Goal: Navigation & Orientation: Find specific page/section

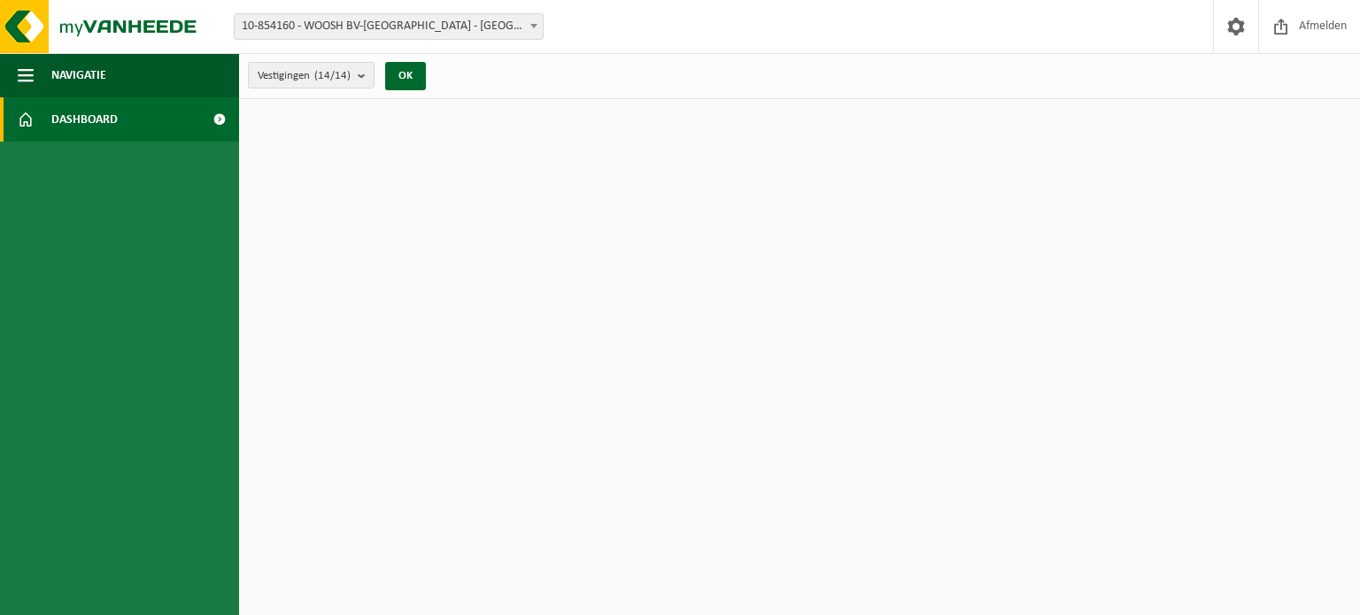
click at [114, 112] on span "Dashboard" at bounding box center [84, 119] width 66 height 44
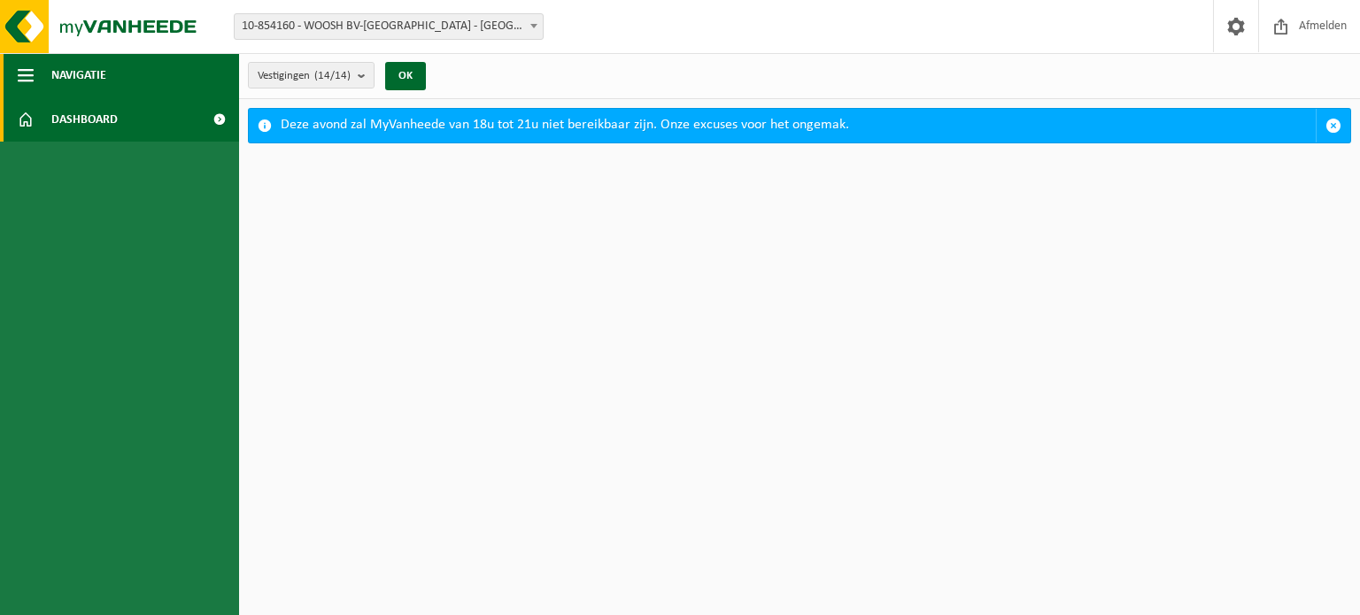
click at [115, 81] on button "Navigatie" at bounding box center [119, 75] width 239 height 44
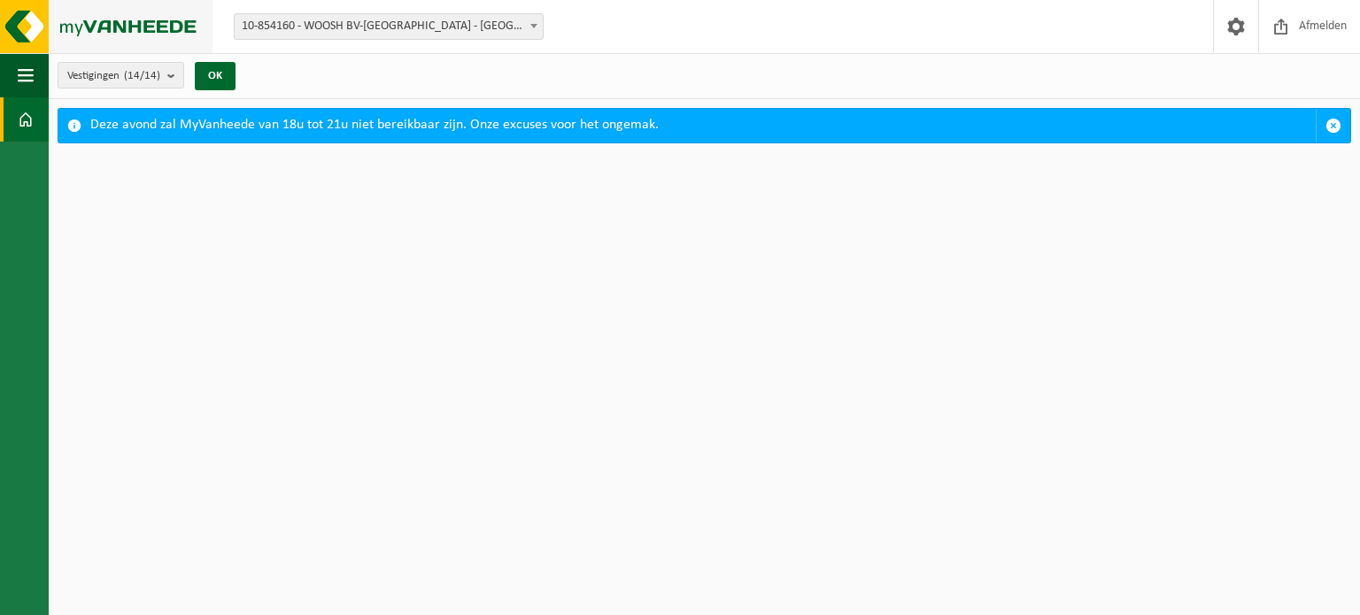
click at [89, 30] on img at bounding box center [106, 26] width 212 height 53
click at [31, 103] on span at bounding box center [26, 119] width 16 height 44
click at [39, 73] on button "Navigatie" at bounding box center [24, 75] width 49 height 44
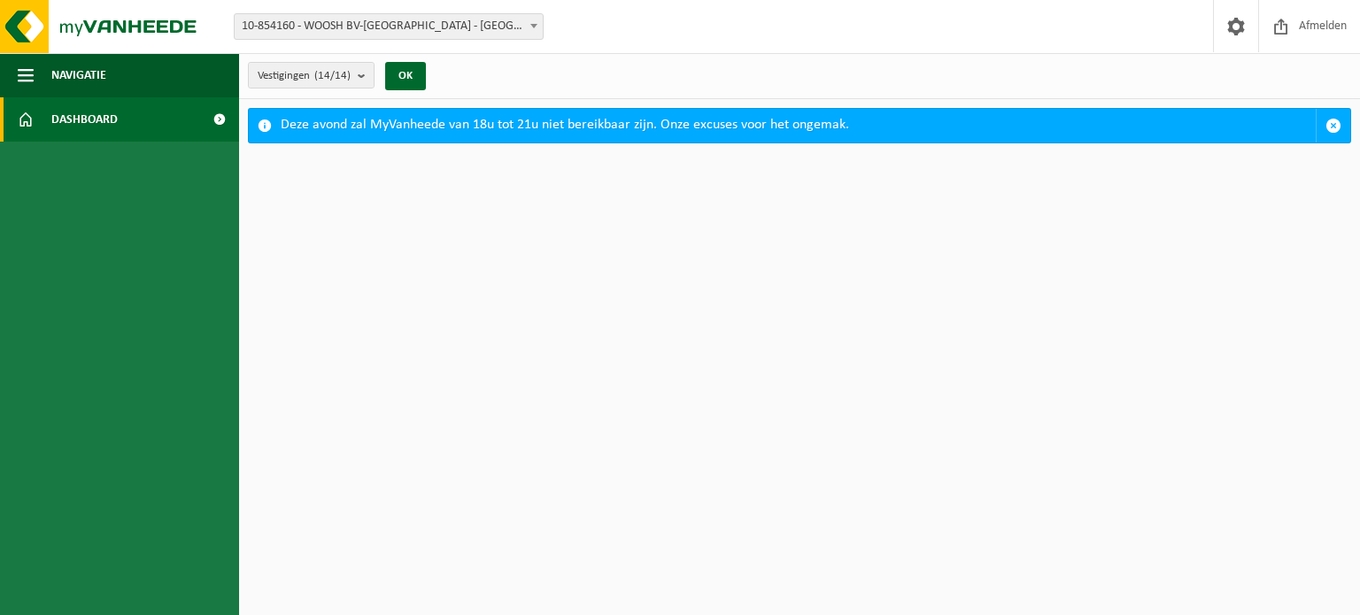
click at [97, 127] on span "Dashboard" at bounding box center [84, 119] width 66 height 44
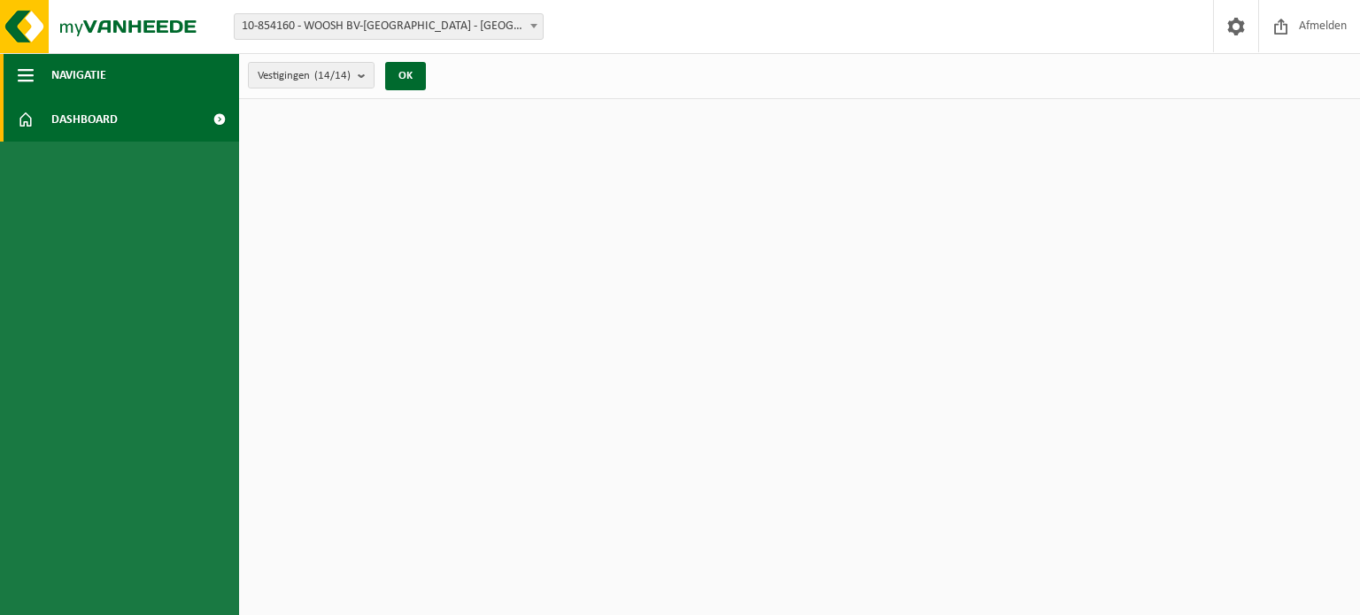
click at [81, 81] on span "Navigatie" at bounding box center [78, 75] width 55 height 44
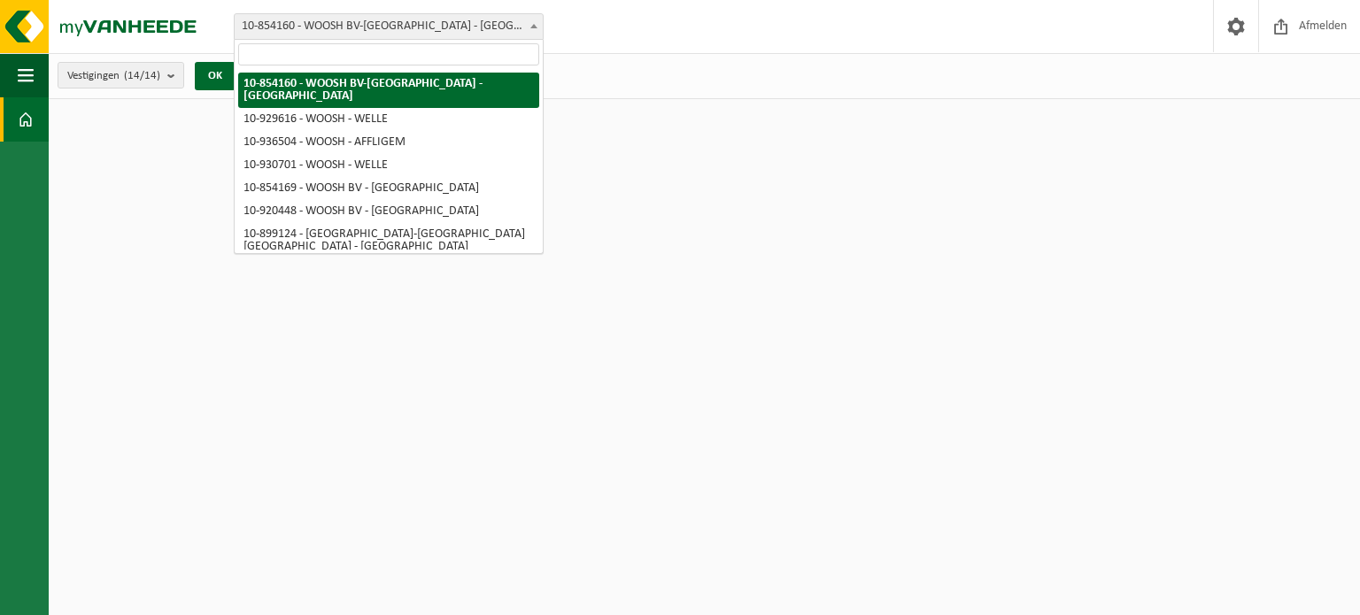
click at [435, 17] on span "10-854160 - WOOSH BV-[GEOGRAPHIC_DATA] - [GEOGRAPHIC_DATA]" at bounding box center [389, 26] width 308 height 25
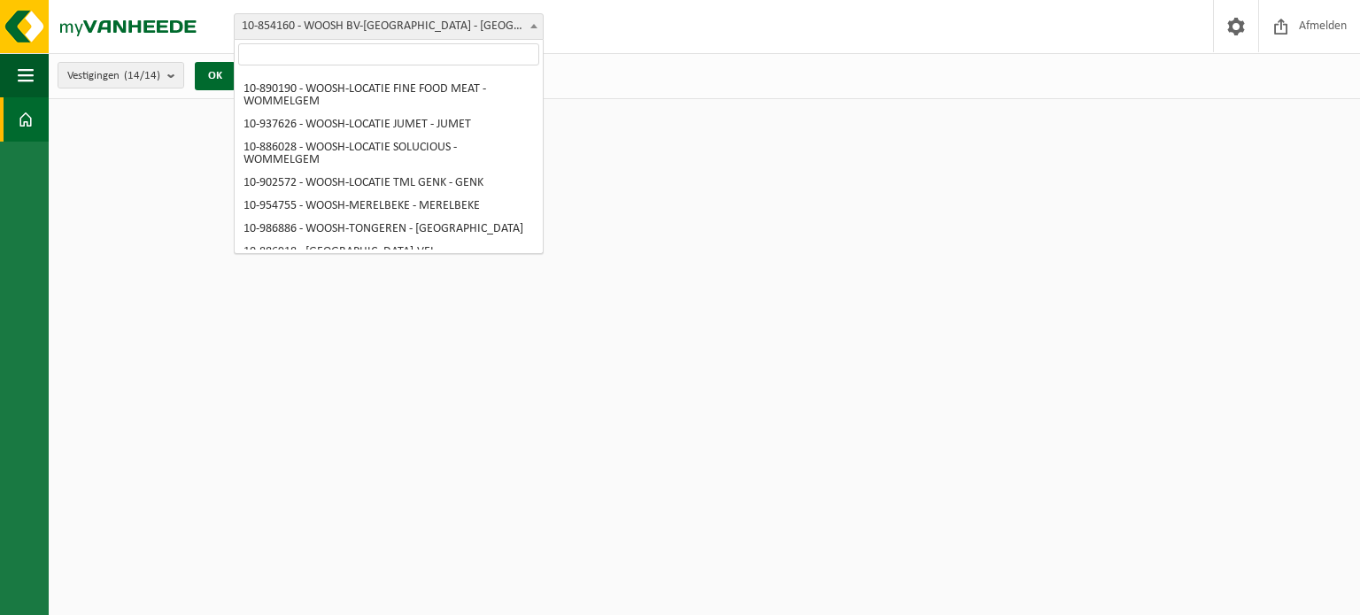
scroll to position [182, 0]
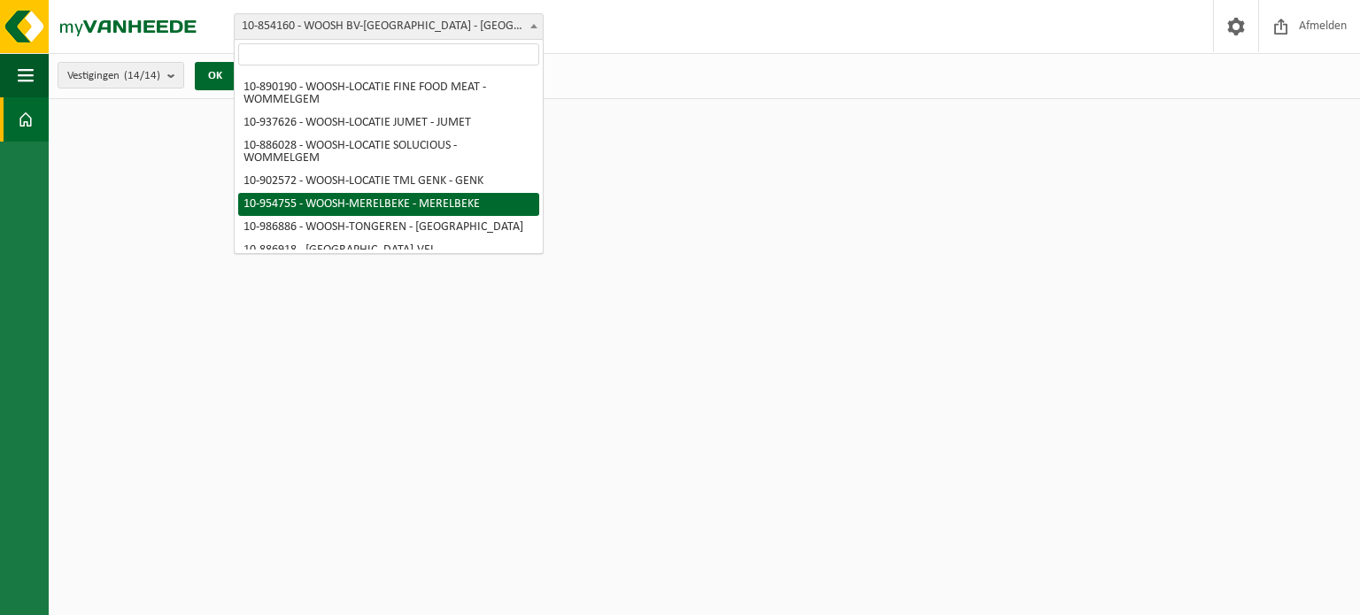
select select "143963"
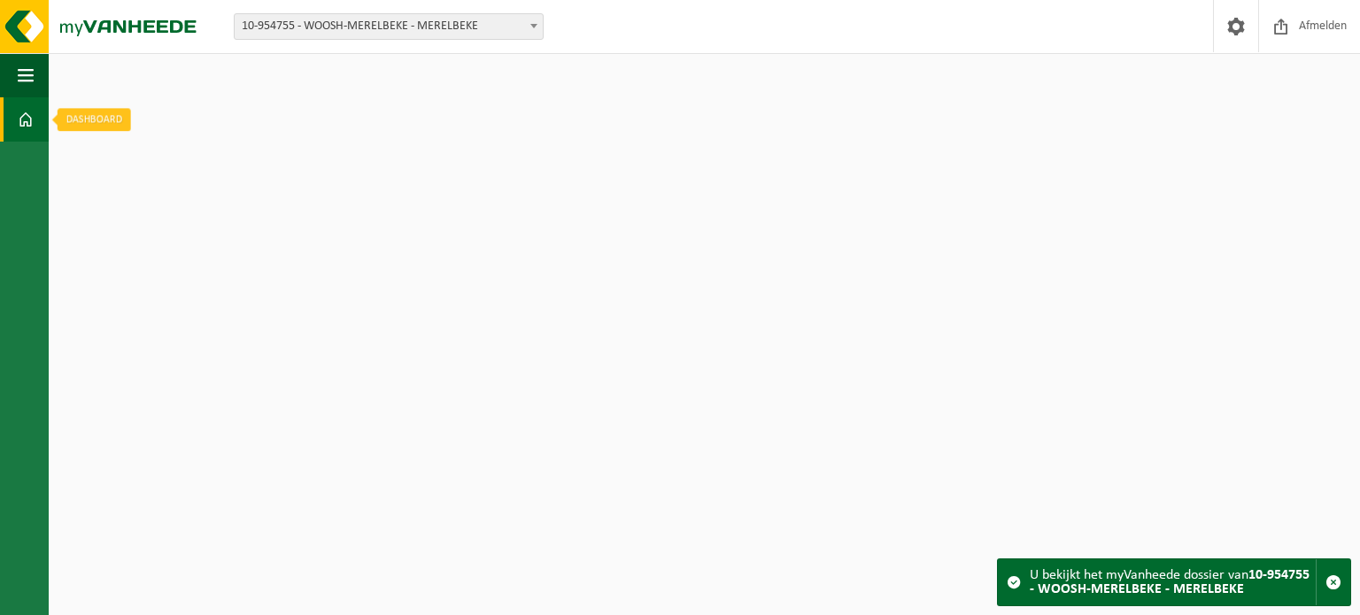
click at [23, 114] on span at bounding box center [26, 119] width 16 height 44
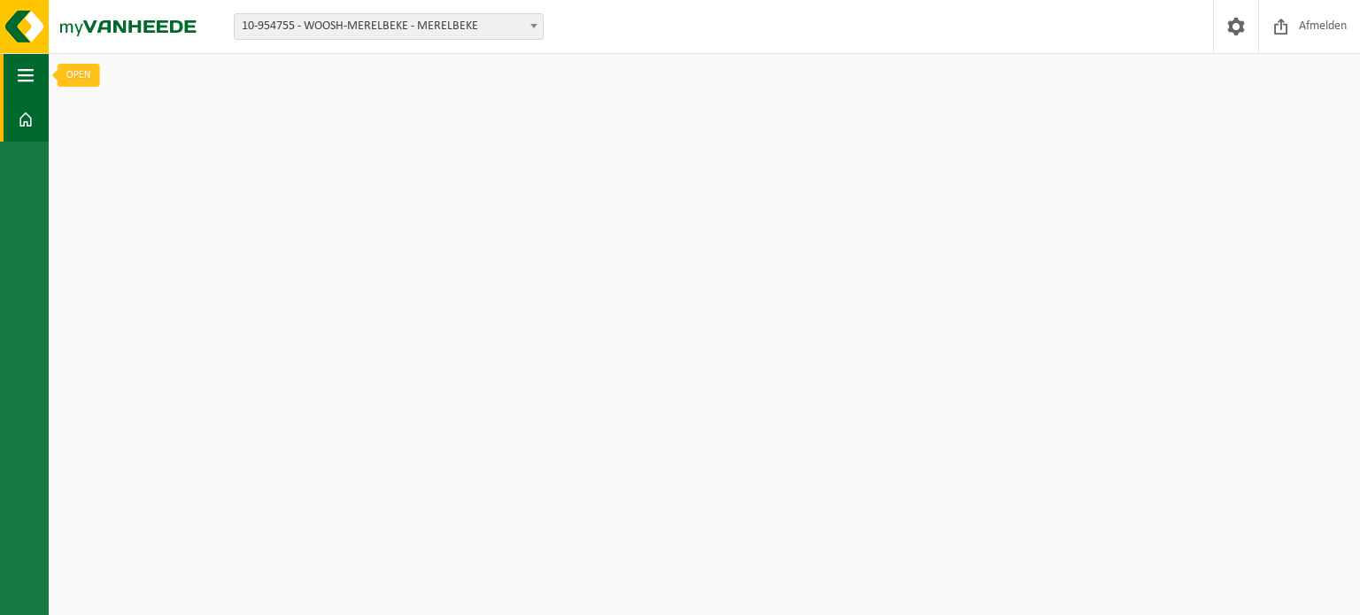
click at [21, 73] on span "button" at bounding box center [26, 75] width 16 height 44
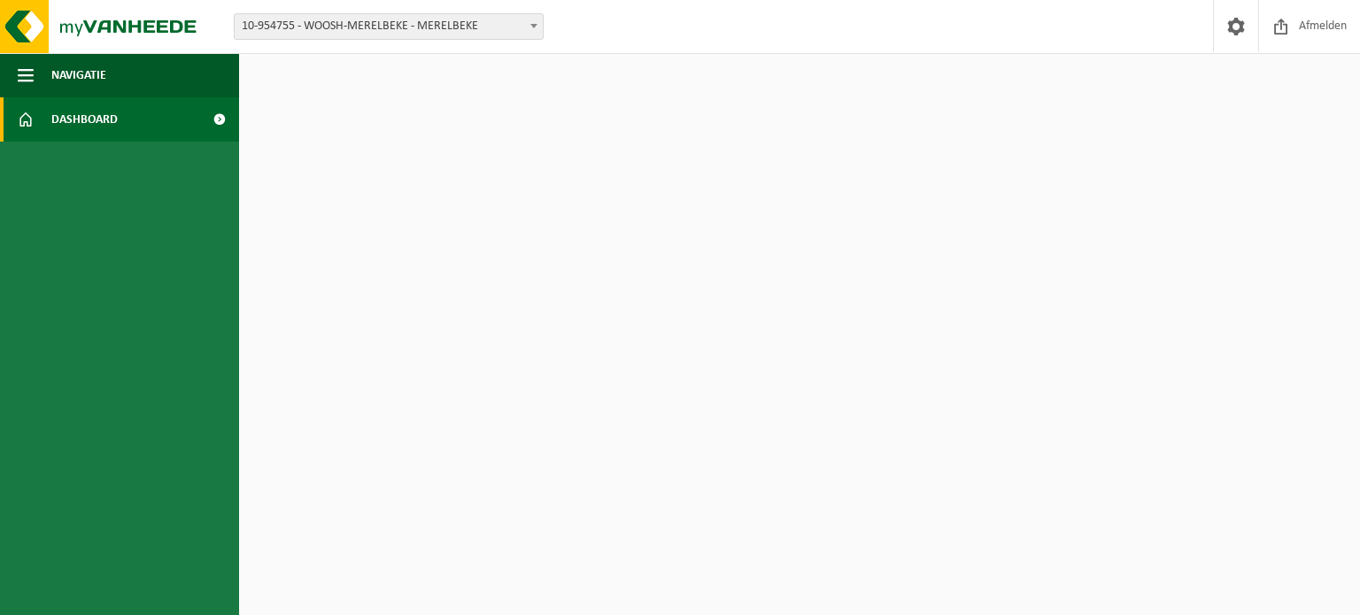
click at [108, 119] on span "Dashboard" at bounding box center [84, 119] width 66 height 44
